Goal: Task Accomplishment & Management: Use online tool/utility

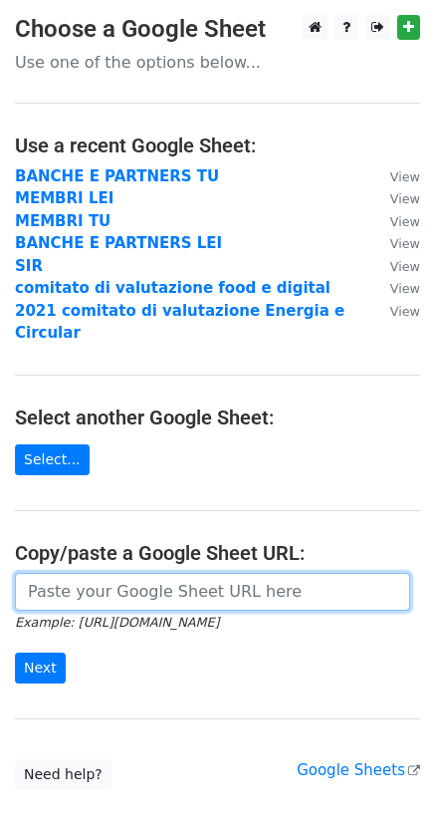
click at [135, 573] on input "url" at bounding box center [213, 592] width 396 height 38
click at [15, 653] on input "Next" at bounding box center [40, 668] width 51 height 31
paste input "[URL][DOMAIN_NAME]"
type input "[URL][DOMAIN_NAME]"
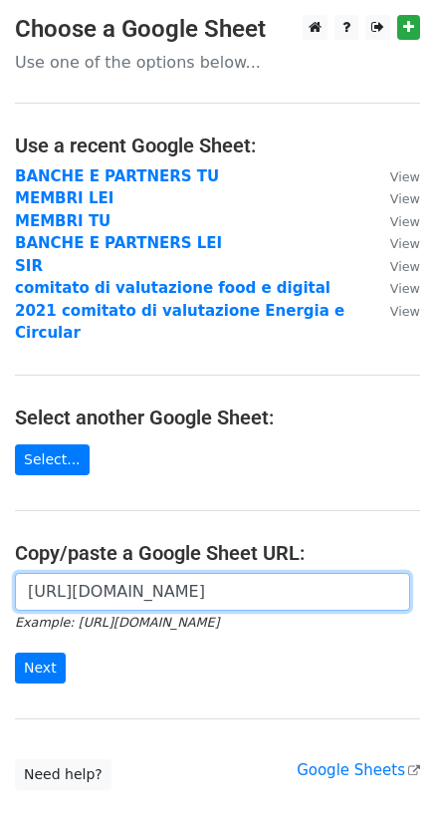
click at [15, 653] on input "Next" at bounding box center [40, 668] width 51 height 31
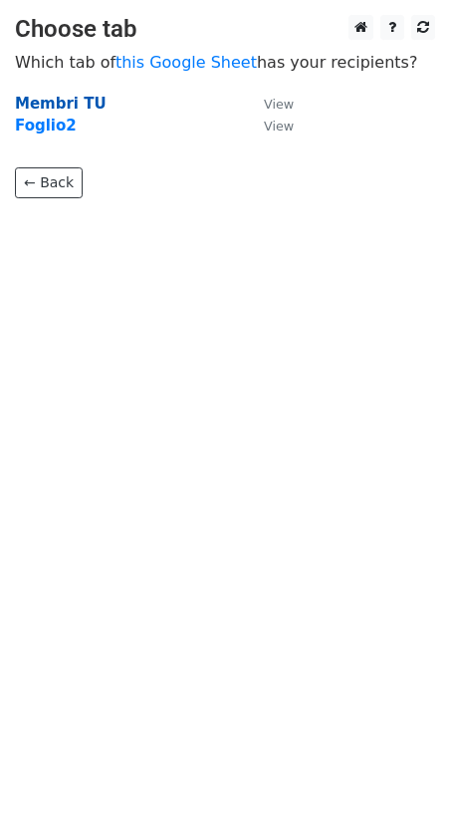
click at [59, 100] on strong "Membri TU" at bounding box center [61, 104] width 92 height 18
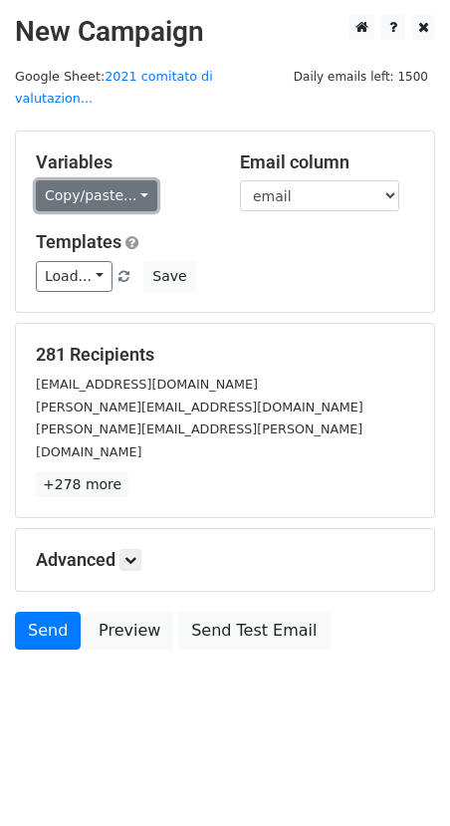
click at [134, 180] on link "Copy/paste..." at bounding box center [97, 195] width 122 height 31
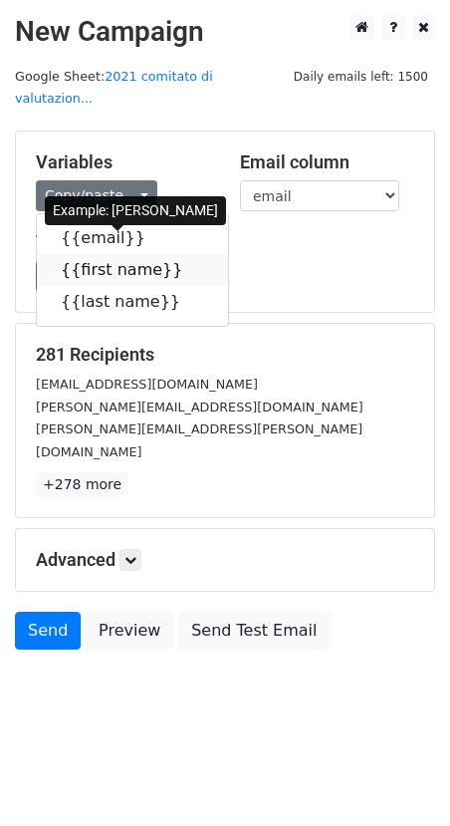
click at [105, 254] on link "{{first name}}" at bounding box center [132, 270] width 191 height 32
